Goal: Check status: Check status

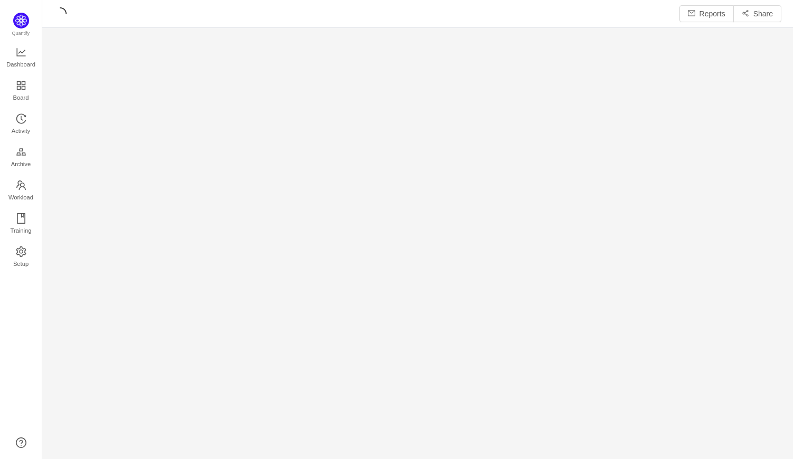
scroll to position [13, 13]
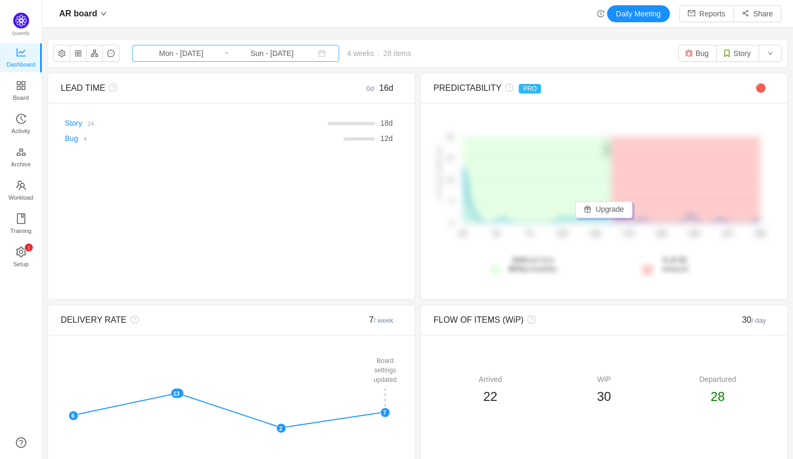
click at [203, 57] on input "Mon - [DATE]" at bounding box center [181, 54] width 86 height 12
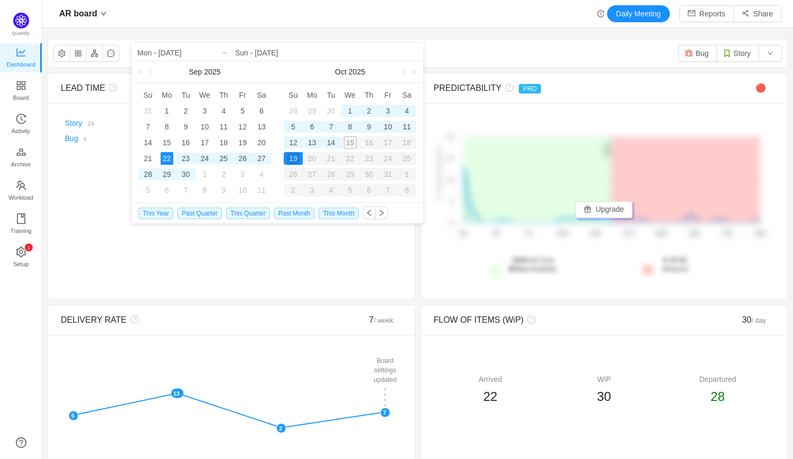
click at [350, 108] on div "1" at bounding box center [349, 111] width 13 height 13
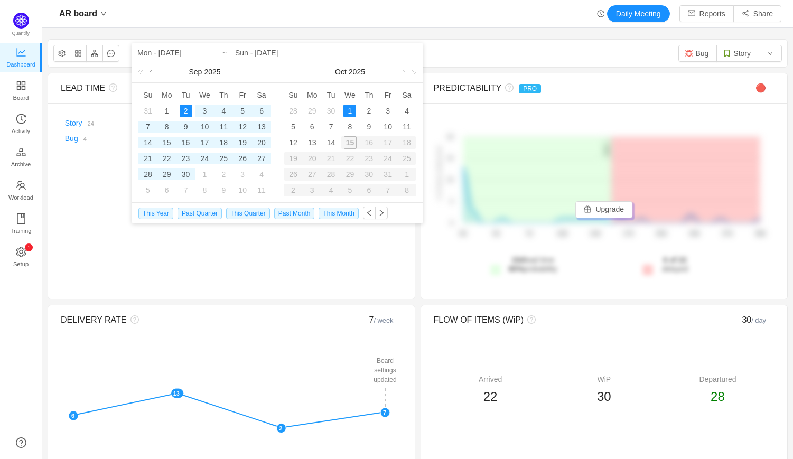
click at [149, 73] on link at bounding box center [152, 71] width 10 height 21
click at [242, 112] on div "1" at bounding box center [242, 111] width 13 height 13
type input "Fri - [DATE]"
type input "Wed - [DATE]"
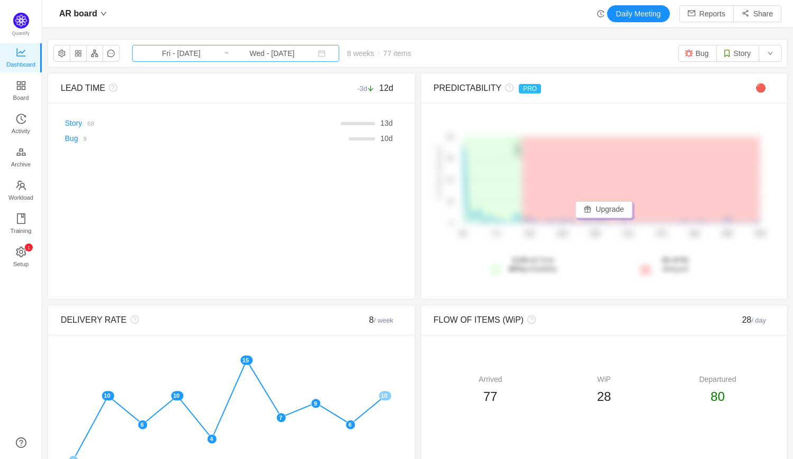
click at [285, 56] on input "Wed - [DATE]" at bounding box center [272, 54] width 86 height 12
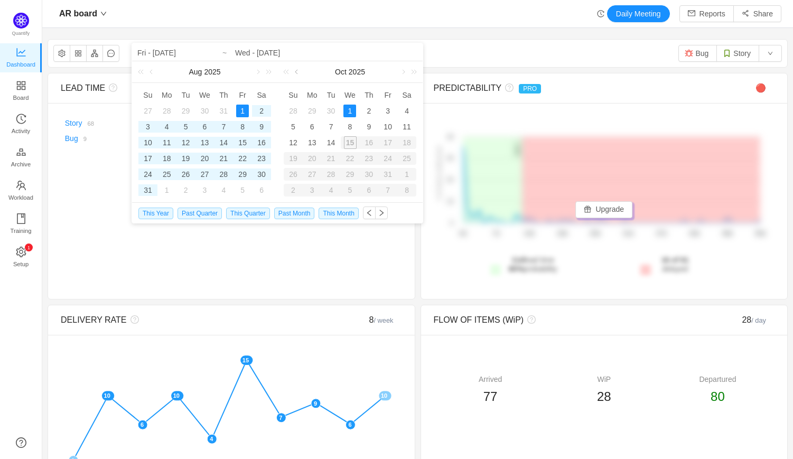
click at [298, 70] on link at bounding box center [298, 71] width 10 height 21
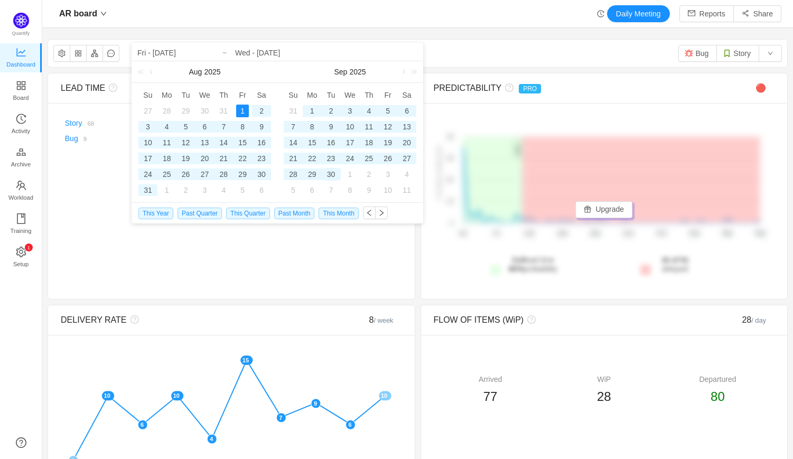
click at [335, 174] on div "30" at bounding box center [331, 174] width 13 height 13
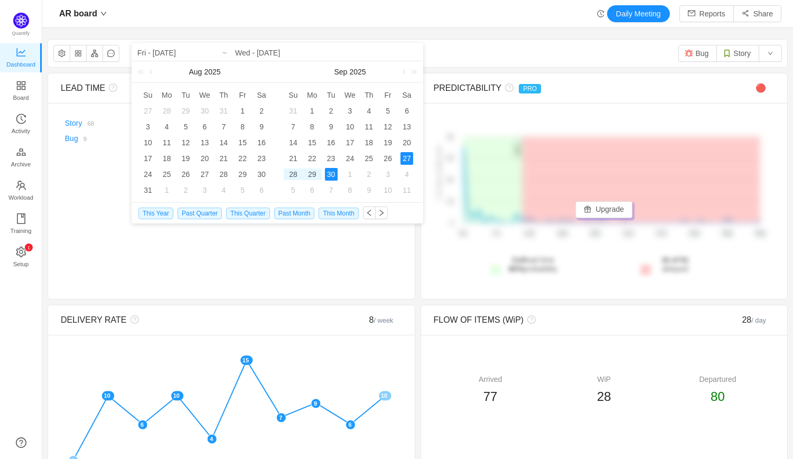
click at [438, 60] on div "AR board Fri - [DATE] ~ Wed - [DATE] 8 weeks 77 items Bug Story" at bounding box center [417, 53] width 739 height 27
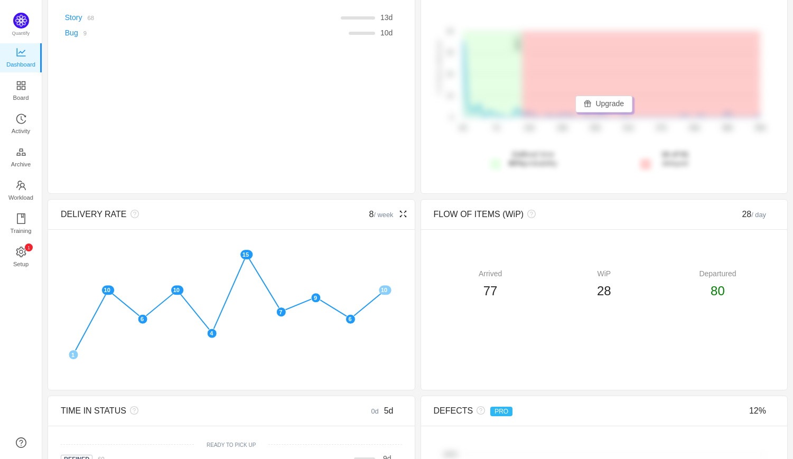
scroll to position [365, 0]
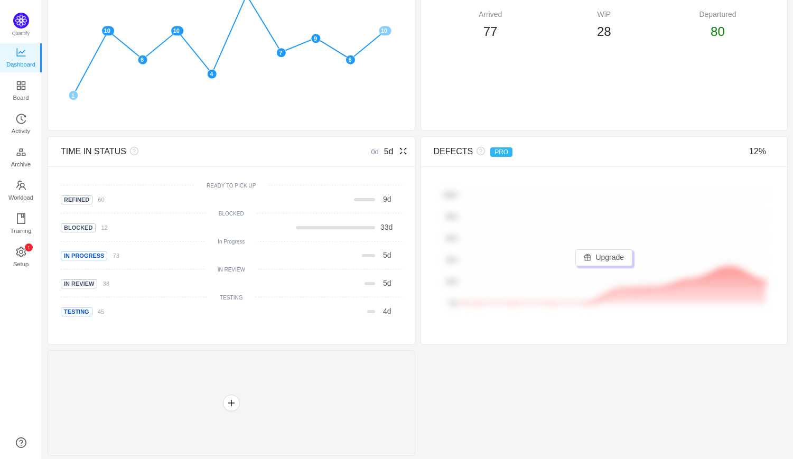
click at [399, 152] on icon "icon: fullscreen" at bounding box center [403, 151] width 8 height 8
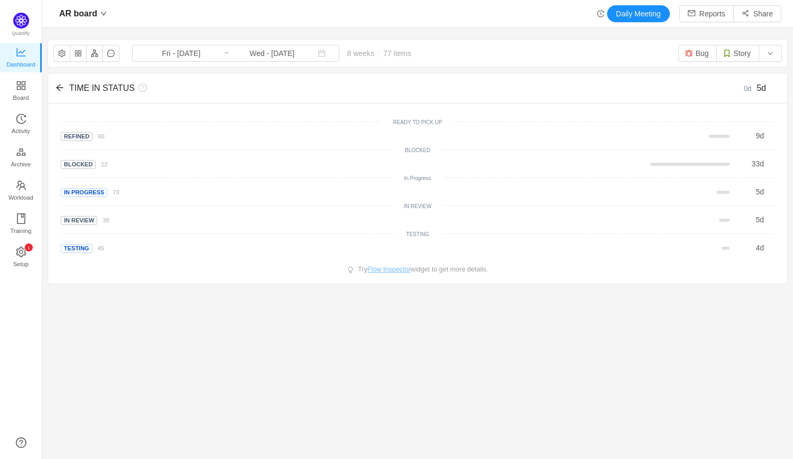
scroll to position [0, 0]
click at [234, 53] on input "Wed - [DATE]" at bounding box center [272, 54] width 86 height 12
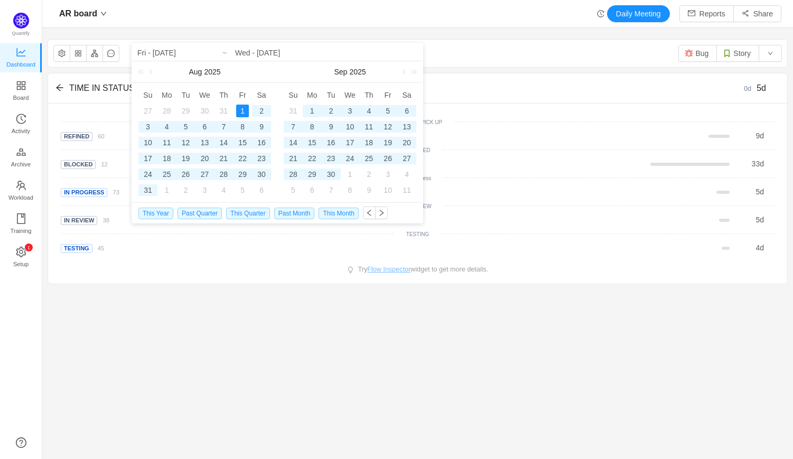
click at [308, 110] on div "1" at bounding box center [312, 111] width 13 height 13
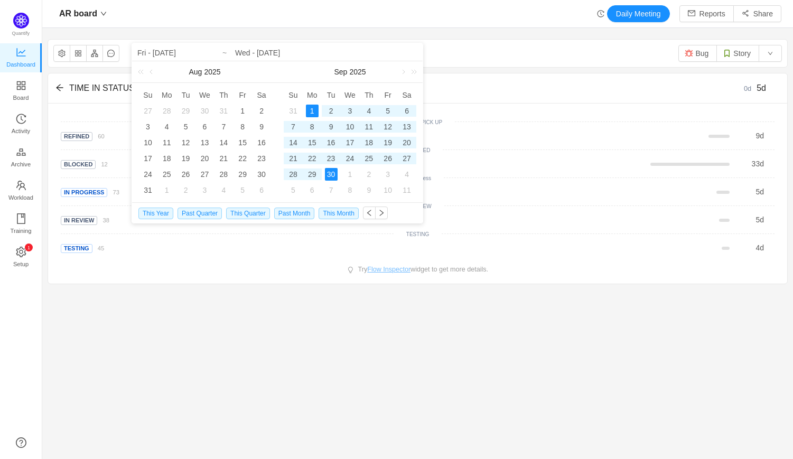
click at [330, 175] on div "30" at bounding box center [331, 174] width 13 height 13
type input "Mon - [DATE]"
type input "Tue - [DATE]"
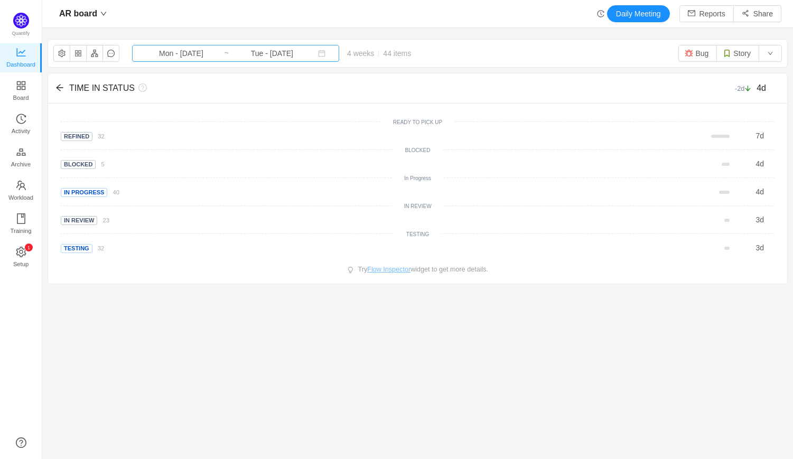
click at [229, 53] on input "Tue - [DATE]" at bounding box center [272, 54] width 86 height 12
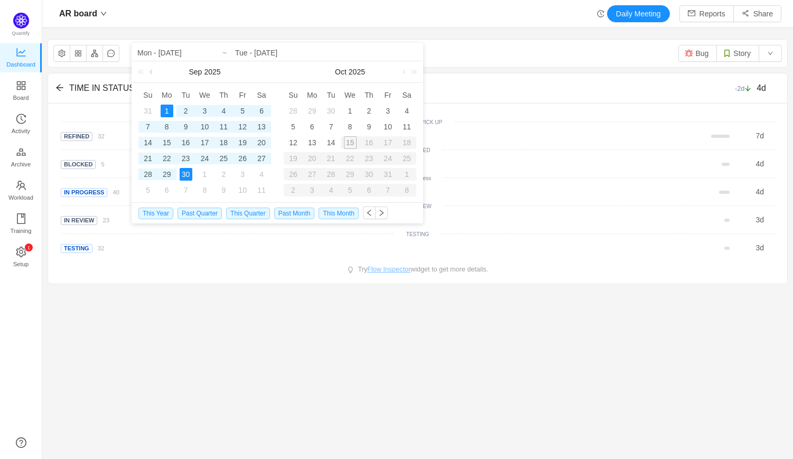
click at [154, 70] on link at bounding box center [152, 71] width 10 height 21
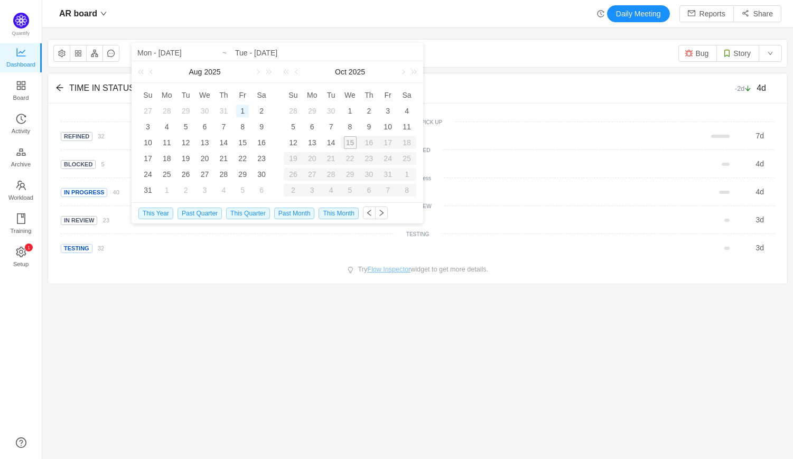
click at [241, 109] on div "1" at bounding box center [242, 111] width 13 height 13
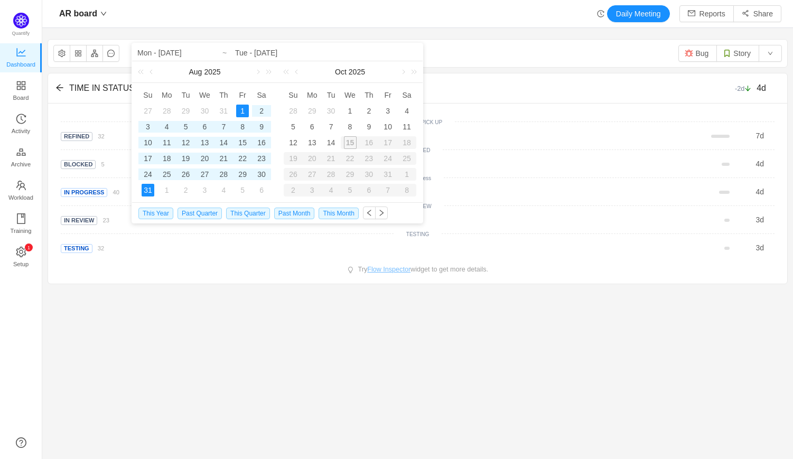
click at [152, 191] on div "31" at bounding box center [148, 190] width 13 height 13
type input "Fri - [DATE]"
type input "Sun - [DATE]"
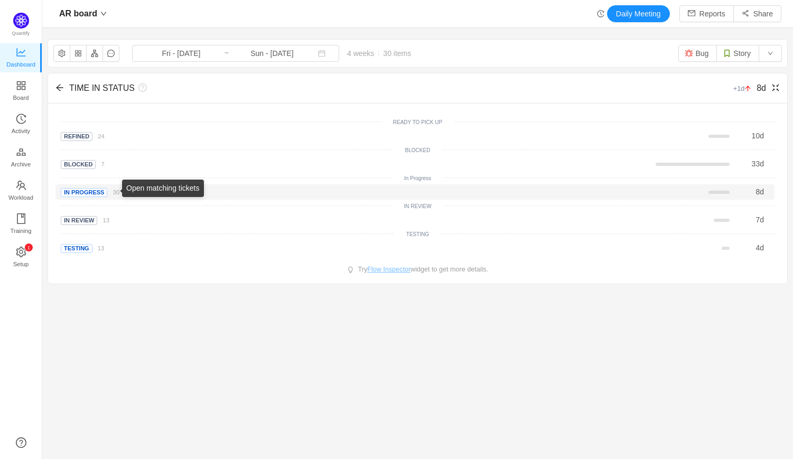
click at [115, 193] on small "30" at bounding box center [115, 192] width 6 height 6
